Goal: Transaction & Acquisition: Purchase product/service

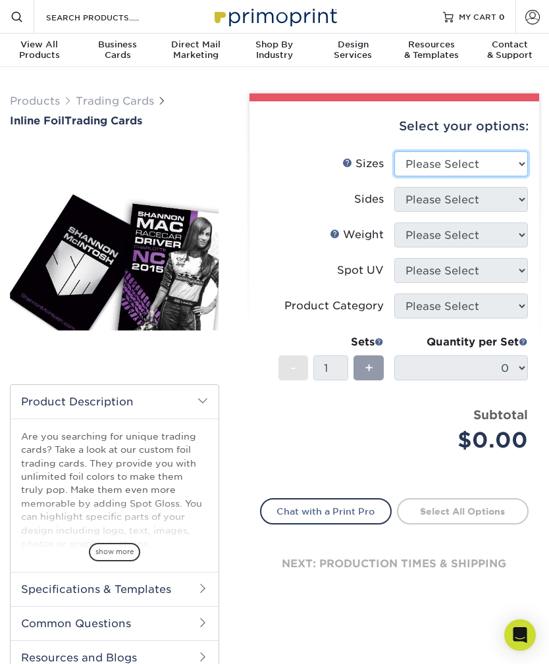
click at [493, 173] on select "Please Select 2.5" x 3.5"" at bounding box center [461, 163] width 134 height 25
select select "2.50x3.50"
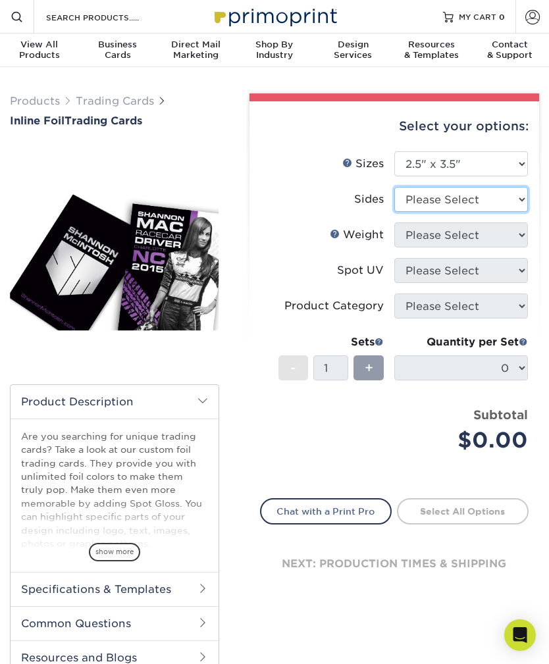
click at [513, 201] on select "Please Select Print Both Sides - Foil Back Only Print Both Sides - Foil Both Si…" at bounding box center [461, 199] width 134 height 25
select select "34527644-b4fd-4ffb-9092-1318eefcd9d9"
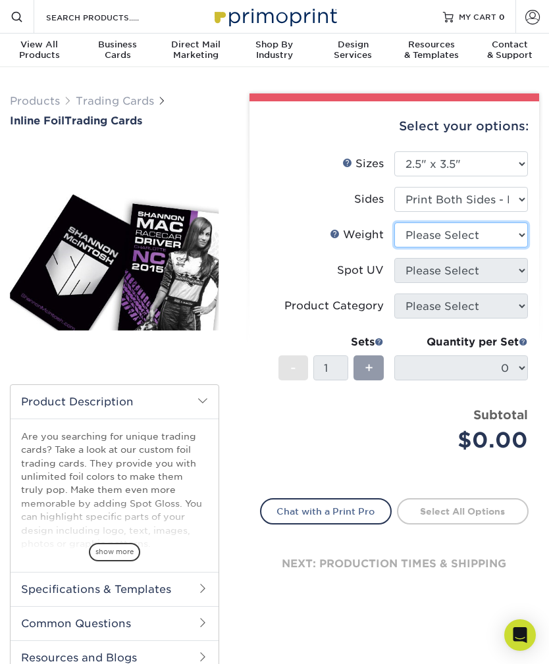
click at [514, 236] on select "Please Select 16PT" at bounding box center [461, 234] width 134 height 25
select select "16PT"
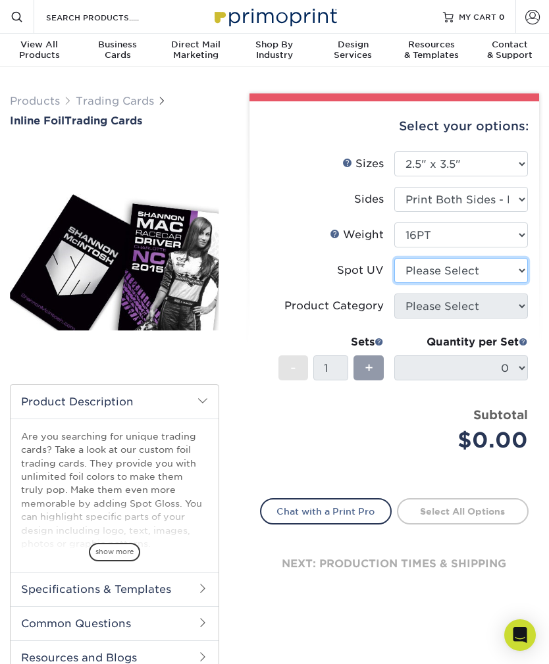
click at [518, 273] on select "Please Select No Spot UV Front and Back (Both Sides) Front Only Back Only" at bounding box center [461, 270] width 134 height 25
select select "0"
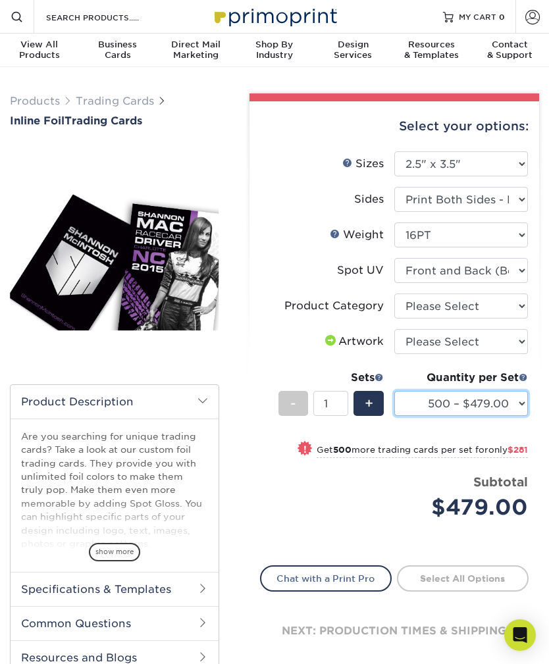
click at [511, 405] on select "500 – $479.00 1000 – $760.00 2500 – $1104.00 5000 – $1565.00" at bounding box center [461, 403] width 134 height 25
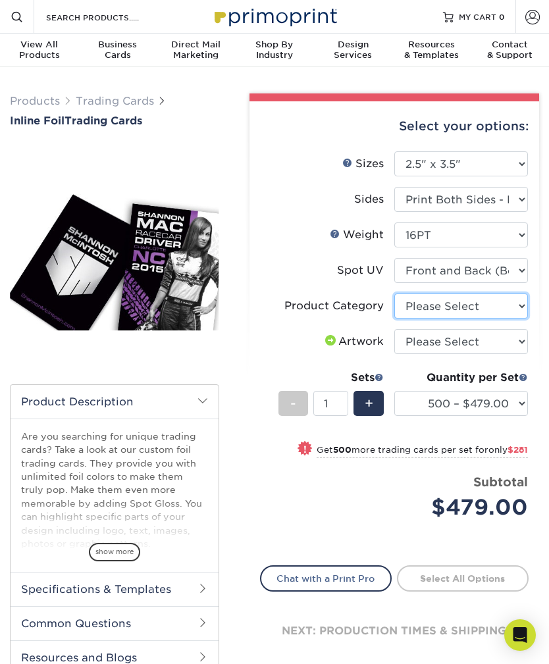
click at [512, 309] on select "Please Select Trading Cards" at bounding box center [461, 305] width 134 height 25
select select "c2f9bce9-36c2-409d-b101-c29d9d031e18"
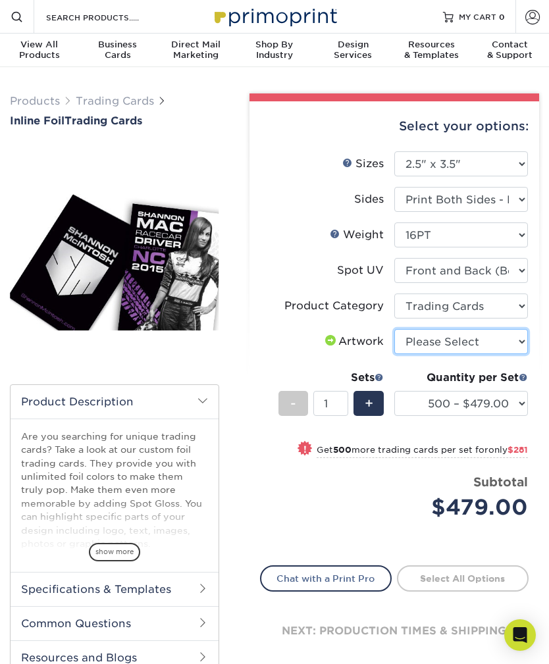
click at [514, 350] on select "Please Select I will upload files I need a design - $100" at bounding box center [461, 341] width 134 height 25
select select "upload"
